Goal: Task Accomplishment & Management: Manage account settings

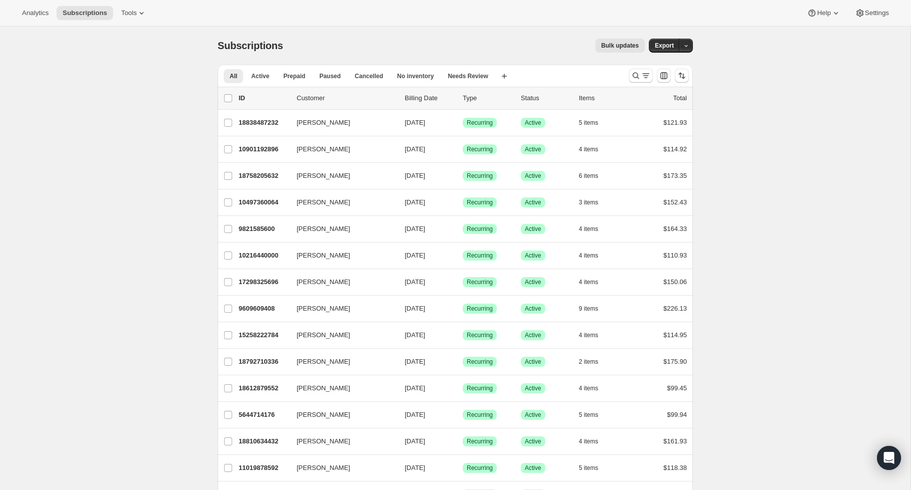
click at [889, 452] on icon "Open Intercom Messenger" at bounding box center [889, 457] width 13 height 13
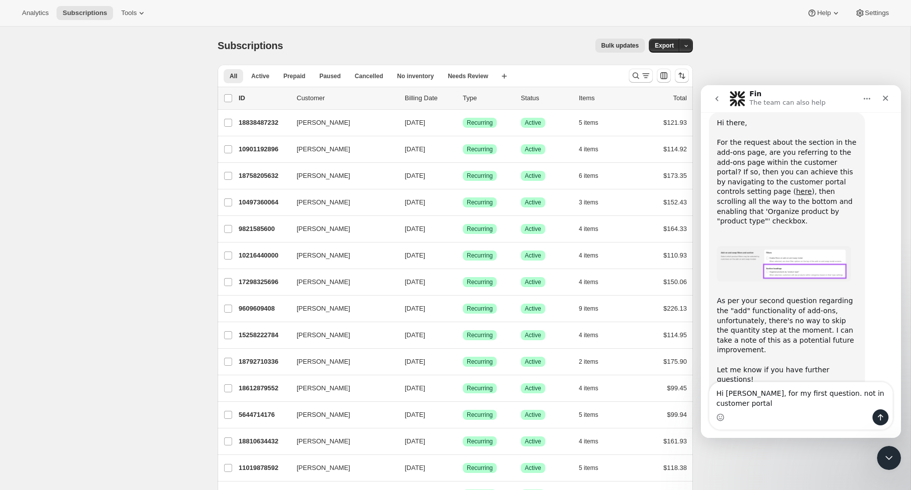
scroll to position [356, 0]
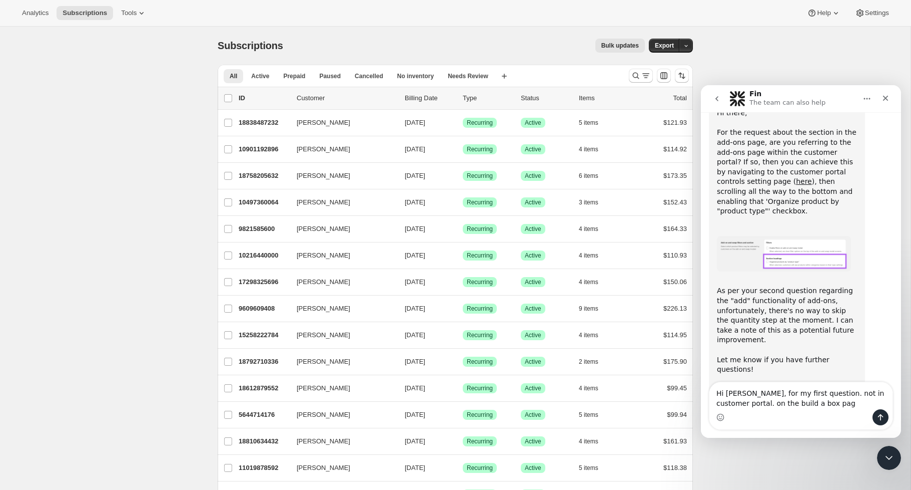
type textarea "Hi [PERSON_NAME], for my first question. not in customer portal. on the build a…"
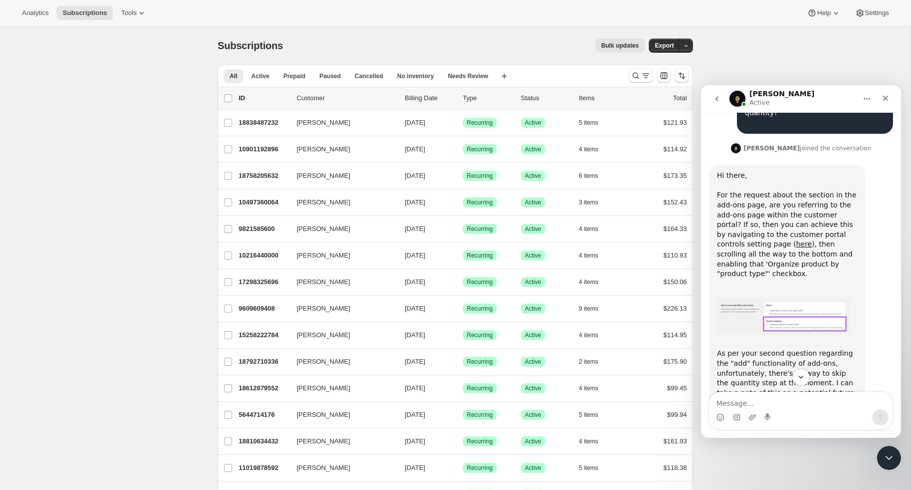
scroll to position [355, 0]
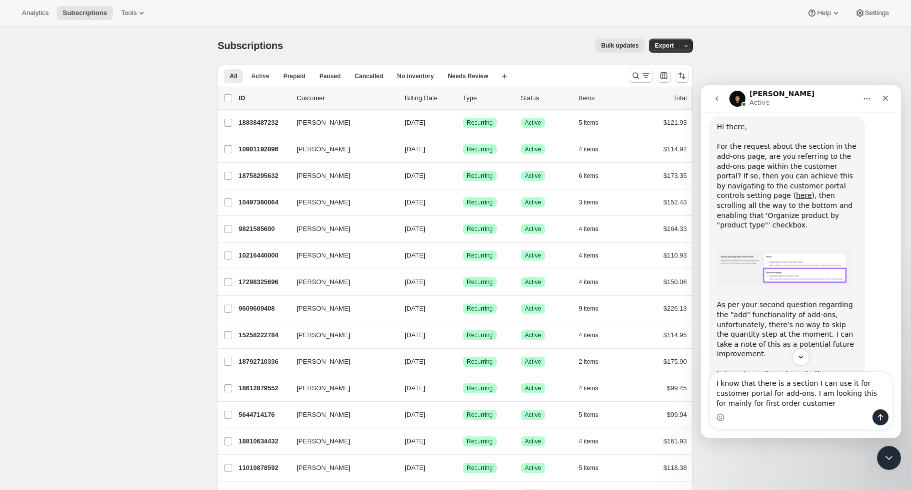
type textarea "I know that there is a section I can use it for customer portal for add-ons. I …"
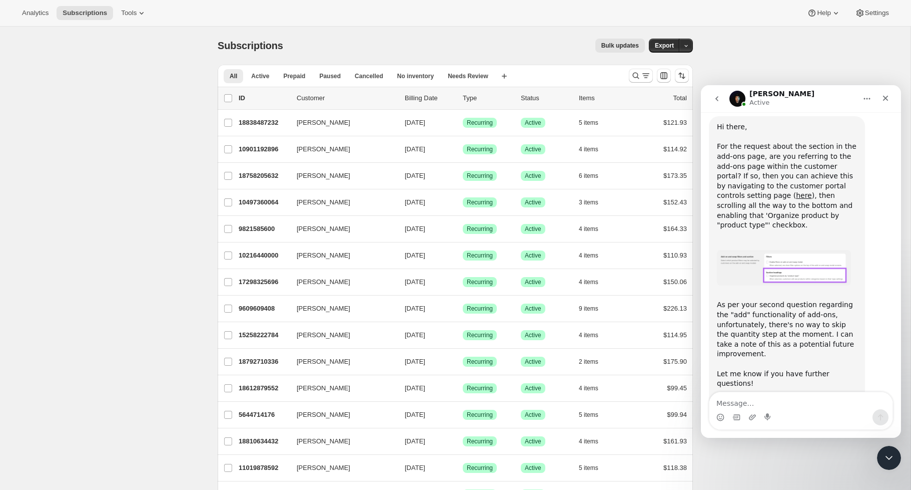
scroll to position [454, 0]
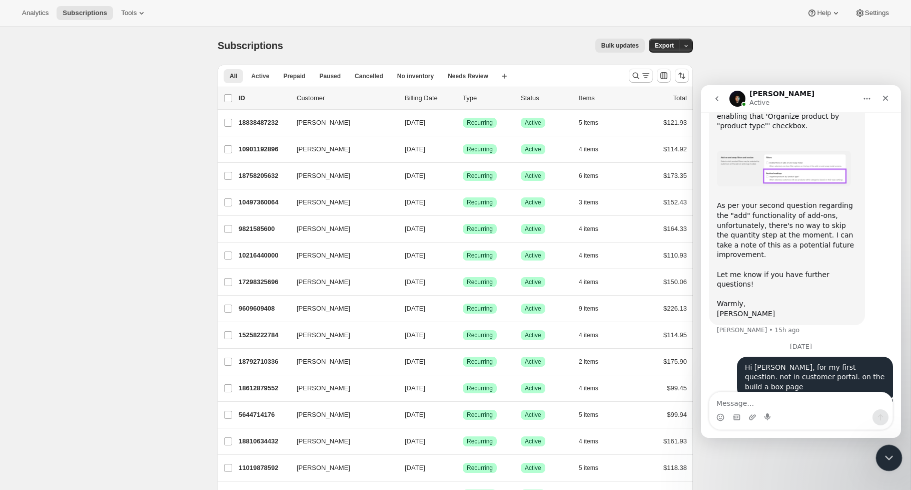
click at [897, 457] on div "Close Intercom Messenger" at bounding box center [888, 456] width 24 height 24
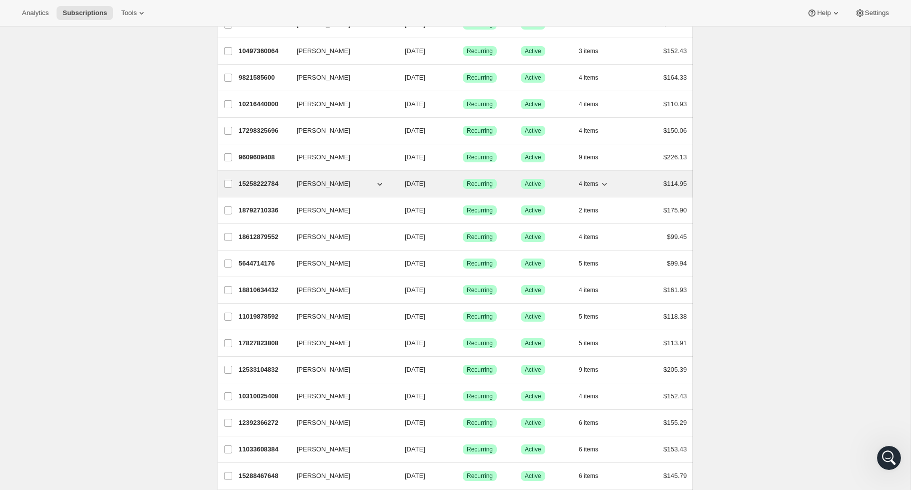
scroll to position [0, 0]
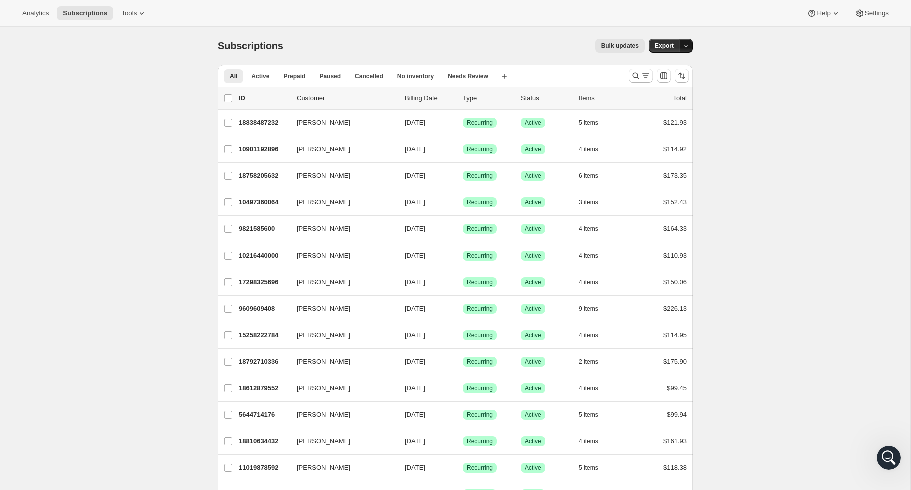
click at [688, 40] on button "button" at bounding box center [686, 46] width 14 height 14
click at [862, 1] on div "Analytics Subscriptions Tools Help Settings" at bounding box center [455, 13] width 911 height 27
click at [864, 18] on button "Settings" at bounding box center [872, 13] width 46 height 14
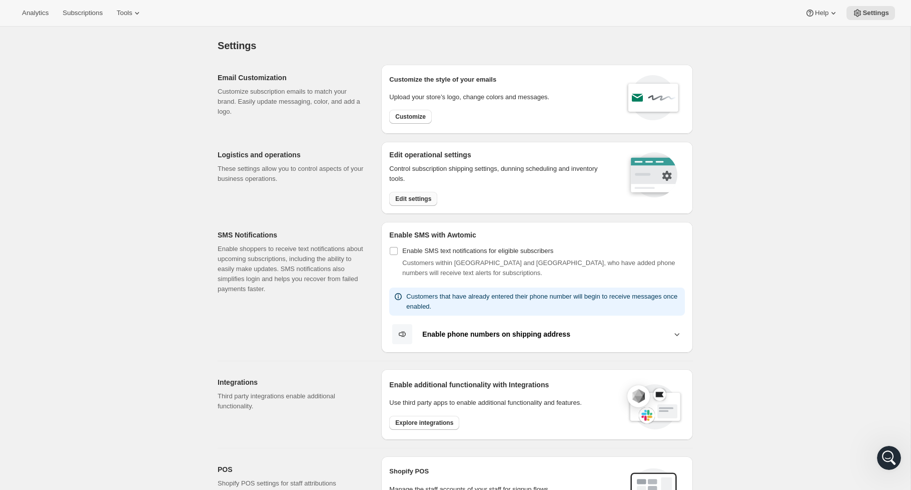
click at [430, 199] on span "Edit settings" at bounding box center [413, 199] width 36 height 8
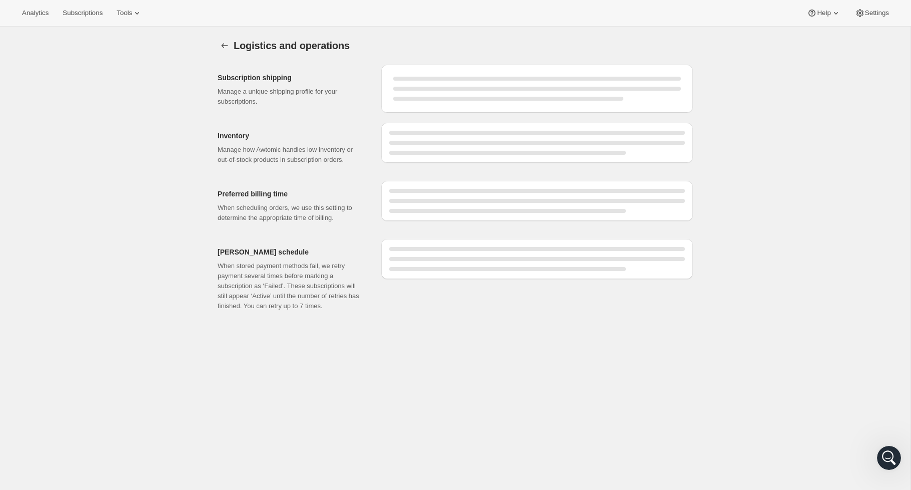
select select "09:00"
select select "PM"
select select "DAY"
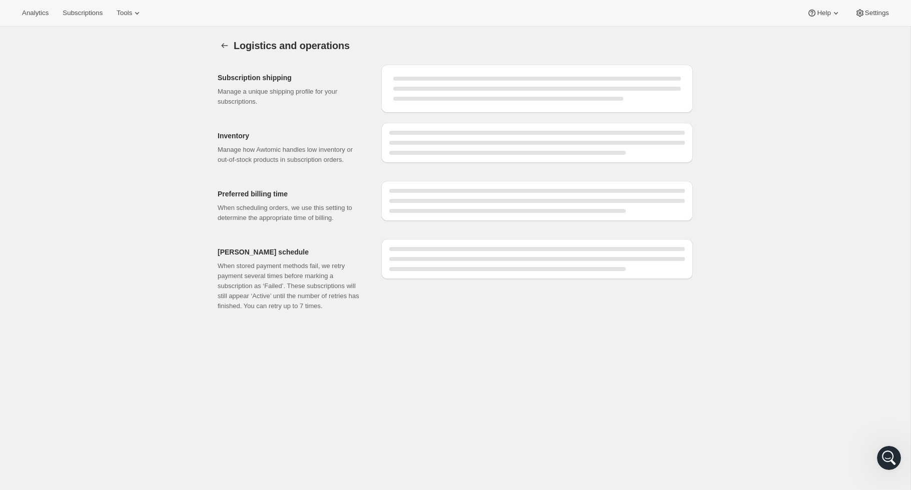
select select "DAY"
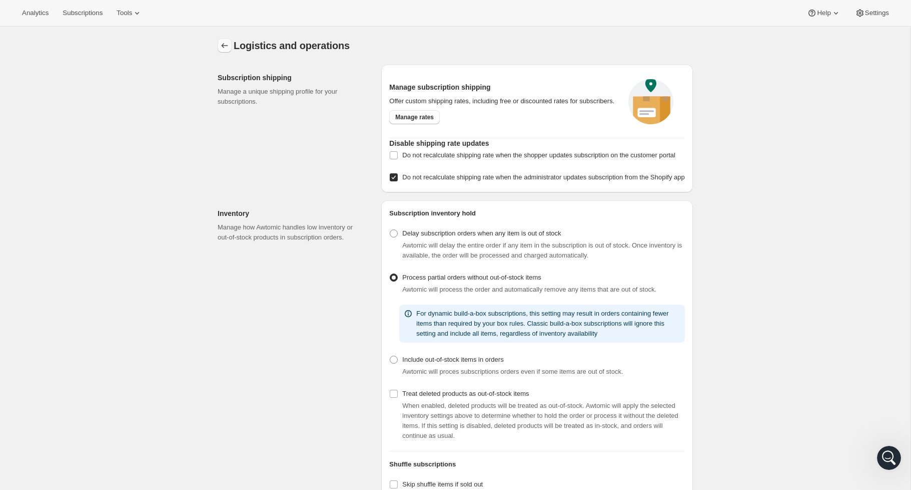
click at [221, 48] on icon "Settings" at bounding box center [225, 46] width 10 height 10
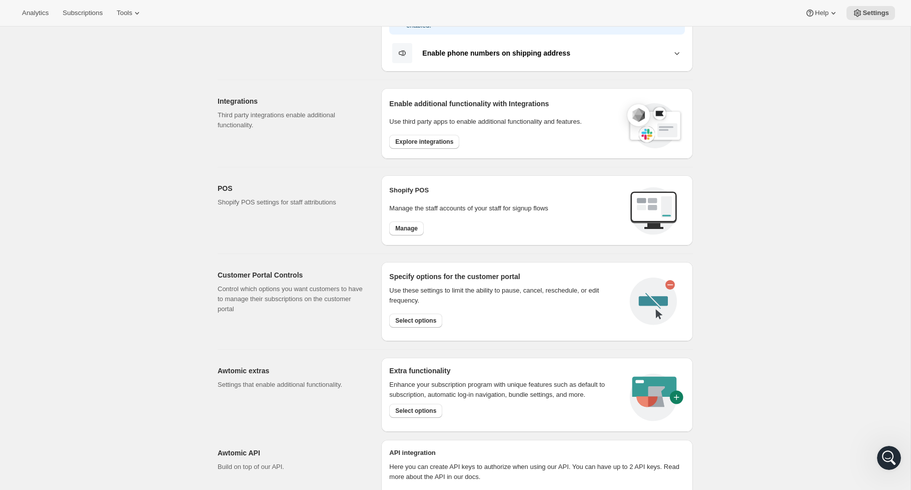
scroll to position [288, 0]
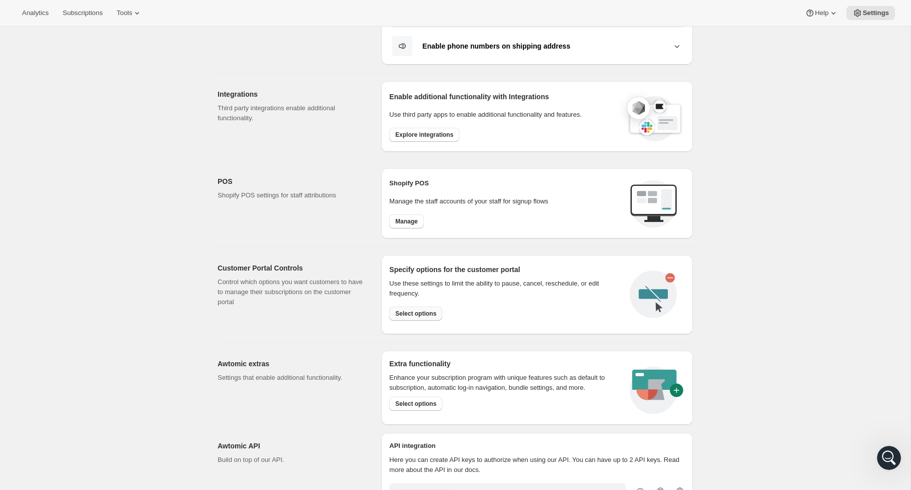
click at [430, 315] on span "Select options" at bounding box center [415, 313] width 41 height 8
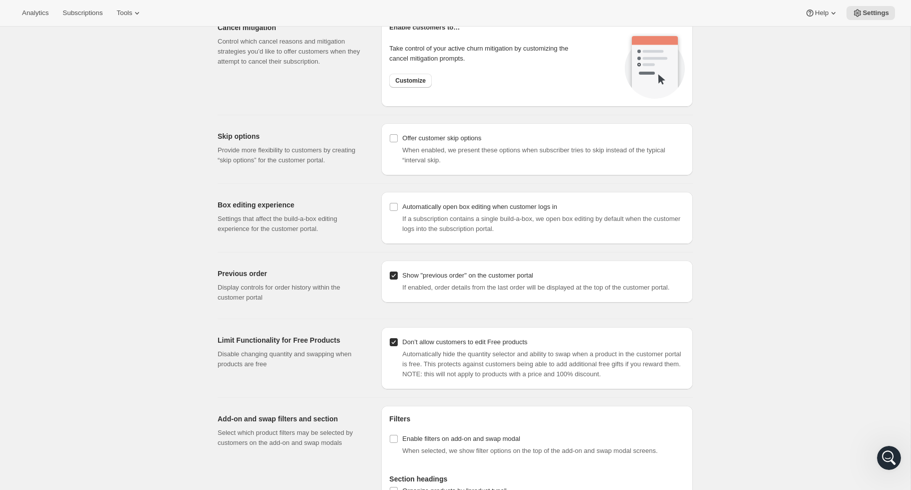
scroll to position [832, 0]
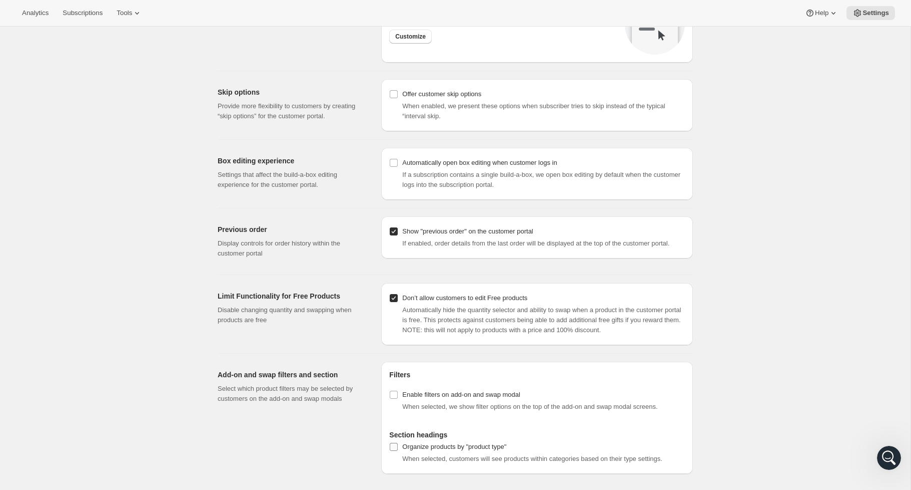
click at [488, 448] on div "Organize products by "product type"" at bounding box center [454, 446] width 104 height 10
click at [398, 448] on input "Organize products by "product type"" at bounding box center [394, 446] width 8 height 8
checkbox input "true"
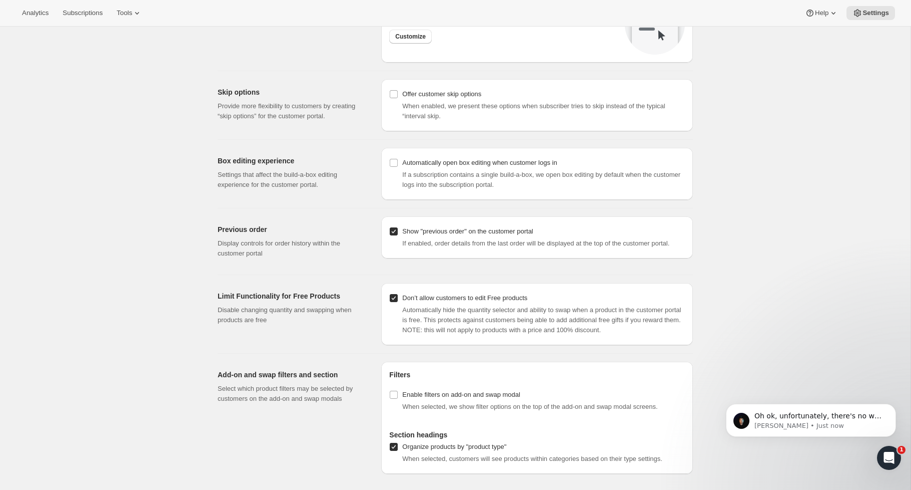
scroll to position [0, 0]
click at [819, 421] on p "[PERSON_NAME] • Just now" at bounding box center [819, 425] width 129 height 9
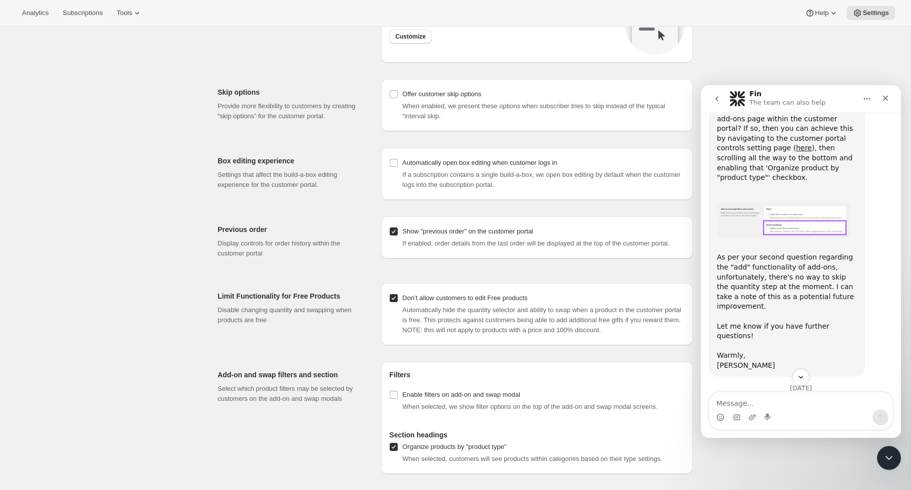
scroll to position [511, 0]
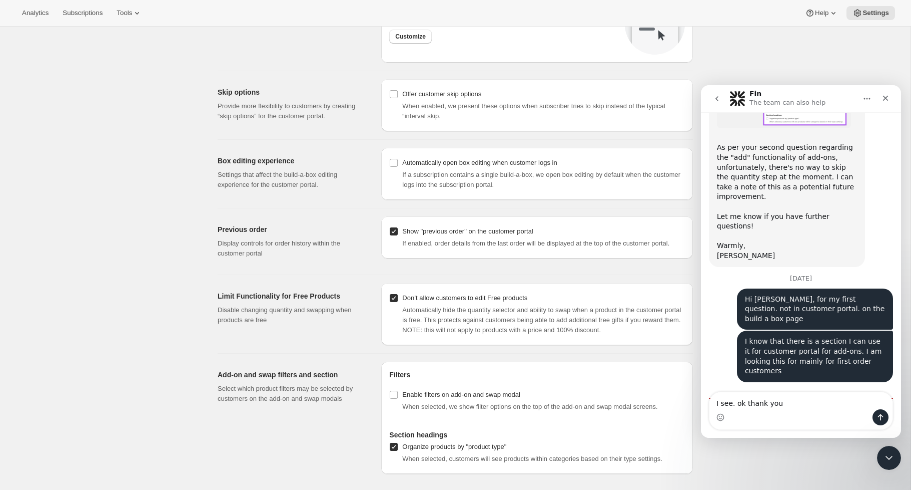
type textarea "I see. ok thank you!"
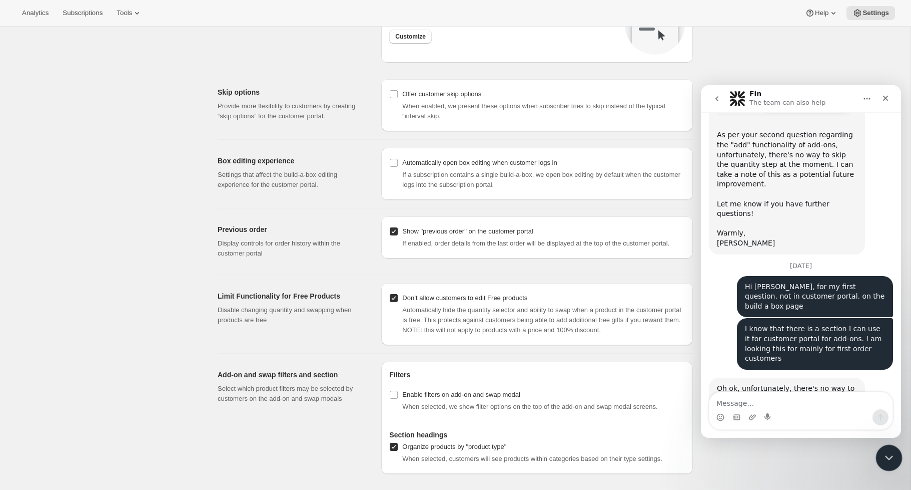
click at [881, 459] on div "Close Intercom Messenger" at bounding box center [888, 456] width 24 height 24
